Goal: Transaction & Acquisition: Purchase product/service

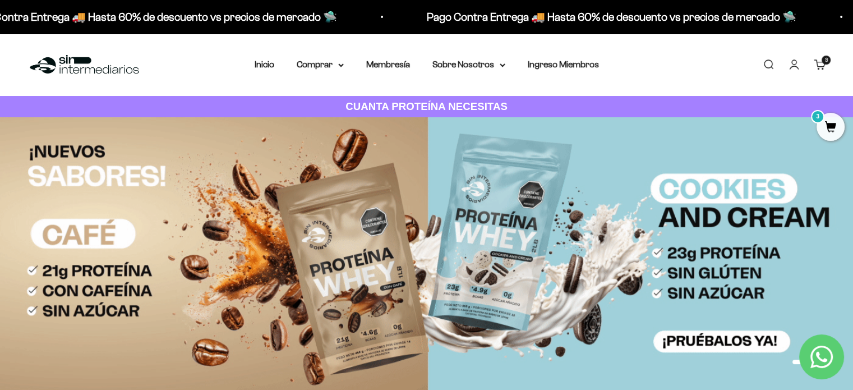
click at [830, 118] on span "3" at bounding box center [831, 127] width 28 height 28
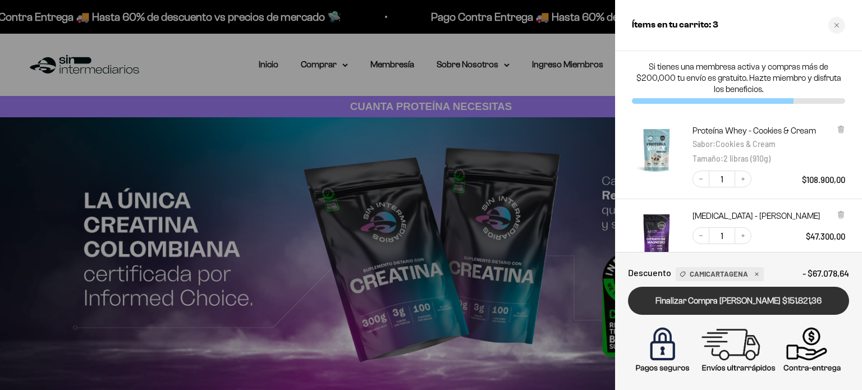
click at [768, 302] on link "Finalizar Compra Segura $151.821,36" at bounding box center [738, 301] width 221 height 29
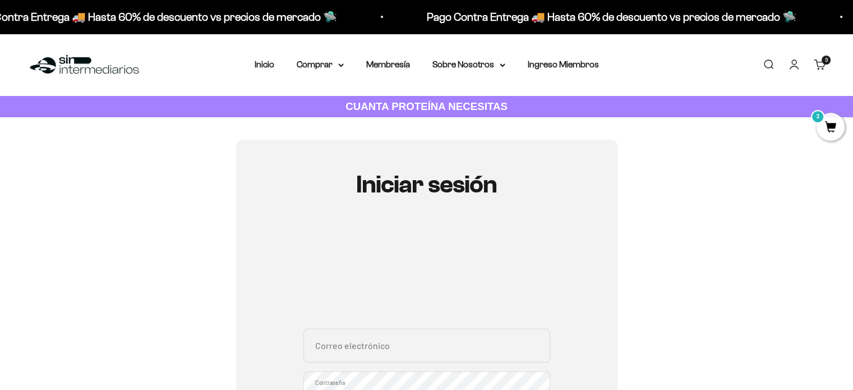
click at [787, 165] on div "Iniciar sesión Correo electrónico Contraseña ¿Olvidaste la contraseña? Iniciar …" at bounding box center [426, 366] width 799 height 452
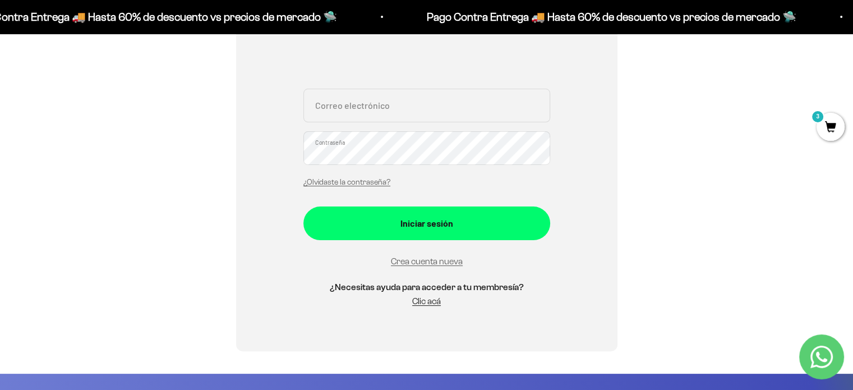
scroll to position [247, 0]
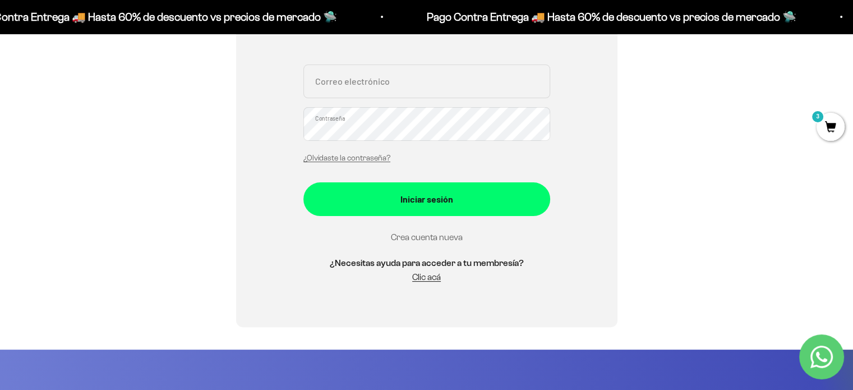
click at [441, 238] on link "Crea cuenta nueva" at bounding box center [427, 237] width 72 height 10
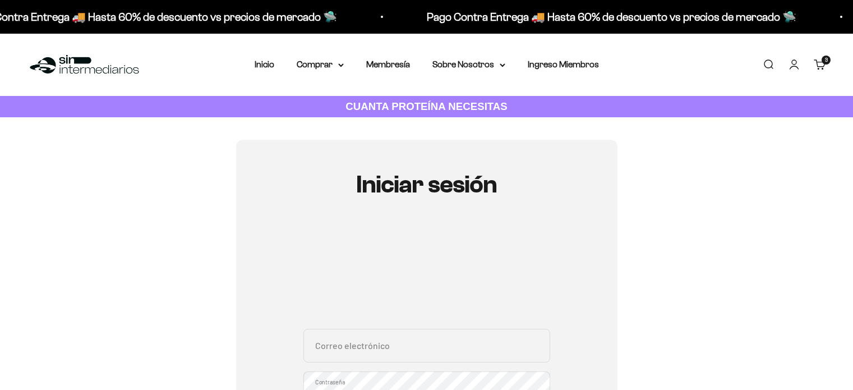
click at [707, 140] on div "Iniciar sesión Correo electrónico Contraseña ¿Olvidaste la contraseña? Iniciar …" at bounding box center [426, 340] width 799 height 400
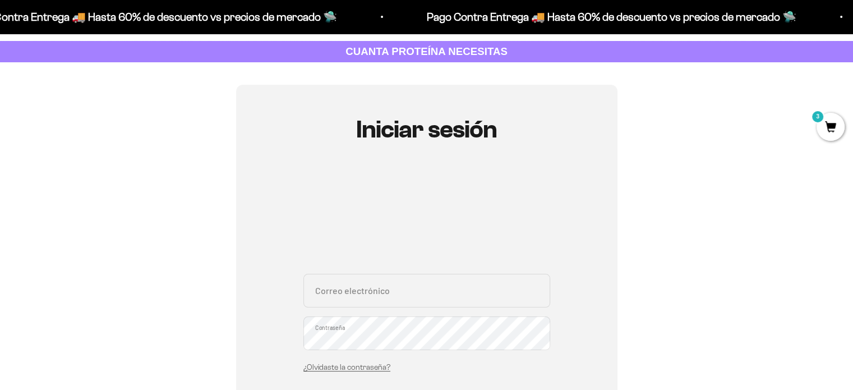
scroll to position [22, 0]
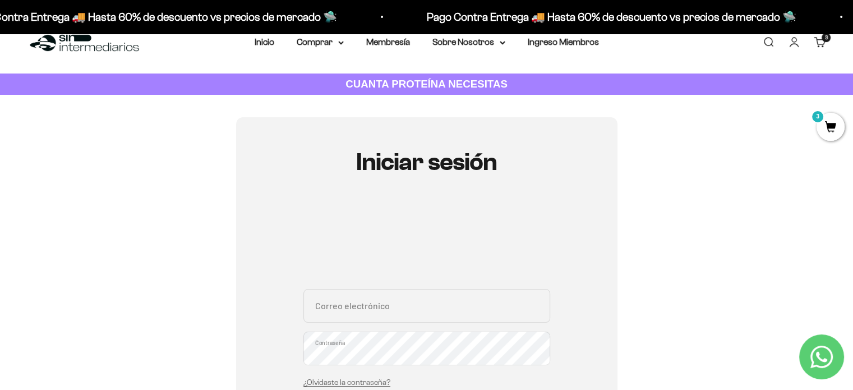
click at [372, 298] on input "Correo electrónico" at bounding box center [426, 306] width 247 height 34
type input "julianamurillopuentes28@gmail.com"
click at [679, 246] on div "Iniciar sesión julianamurillopuentes28@gmail.com Correo electrónico Contraseña …" at bounding box center [426, 334] width 799 height 434
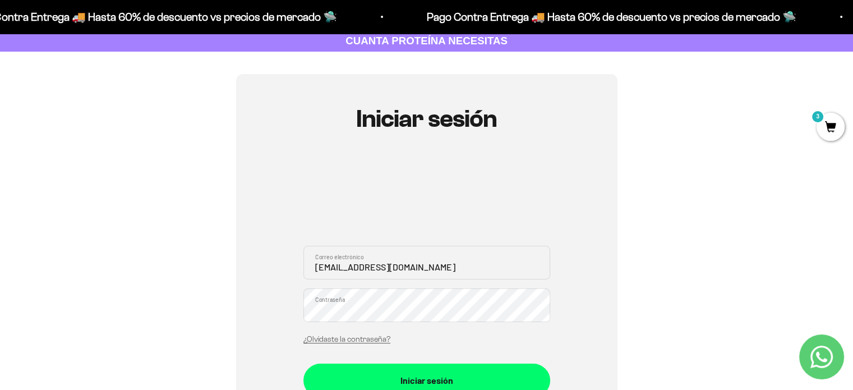
scroll to position [67, 0]
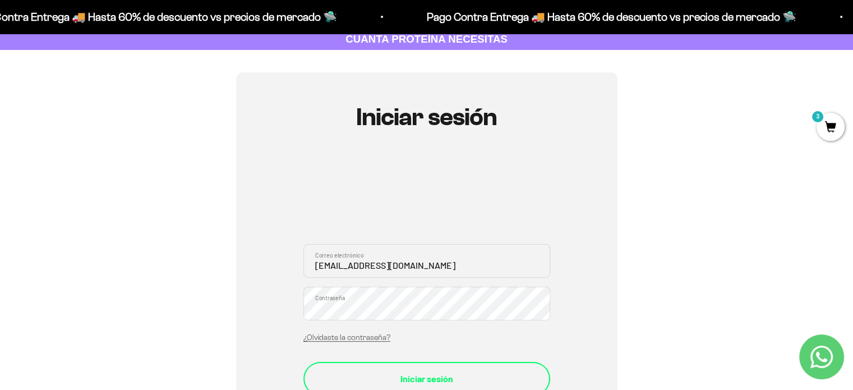
click at [463, 375] on div "Iniciar sesión" at bounding box center [427, 378] width 202 height 15
